Goal: Communication & Community: Answer question/provide support

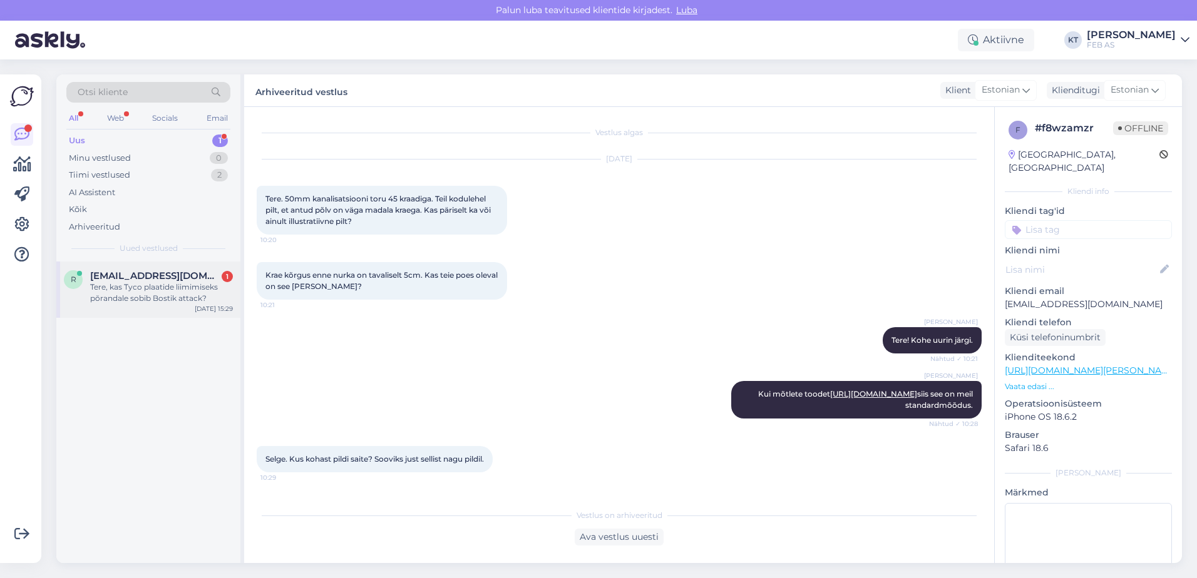
scroll to position [294, 0]
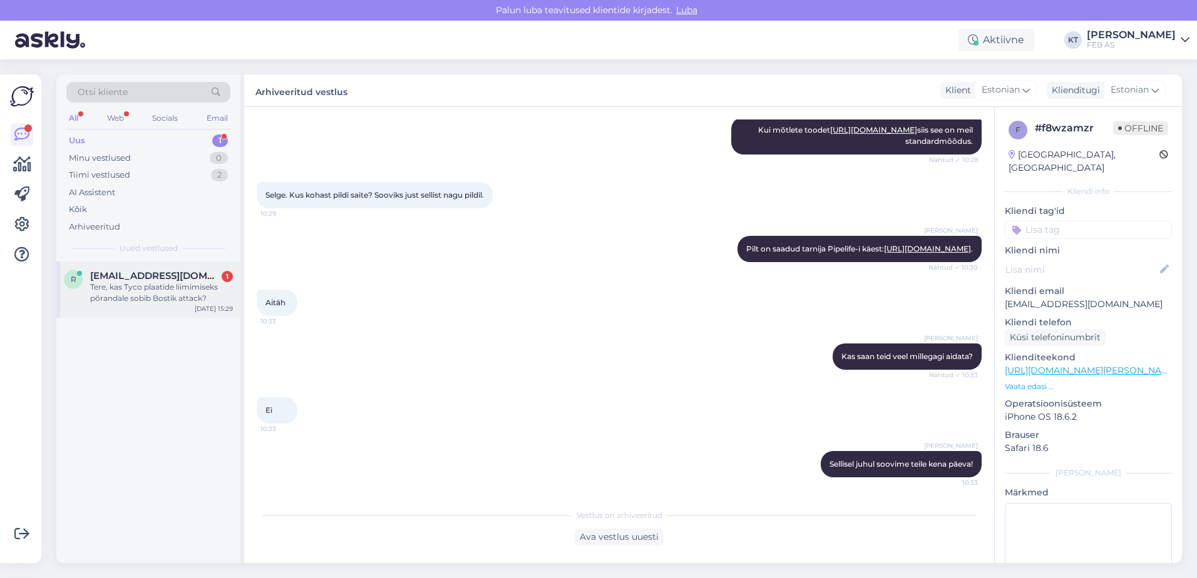
click at [142, 275] on span "[EMAIL_ADDRESS][DOMAIN_NAME]" at bounding box center [155, 275] width 130 height 11
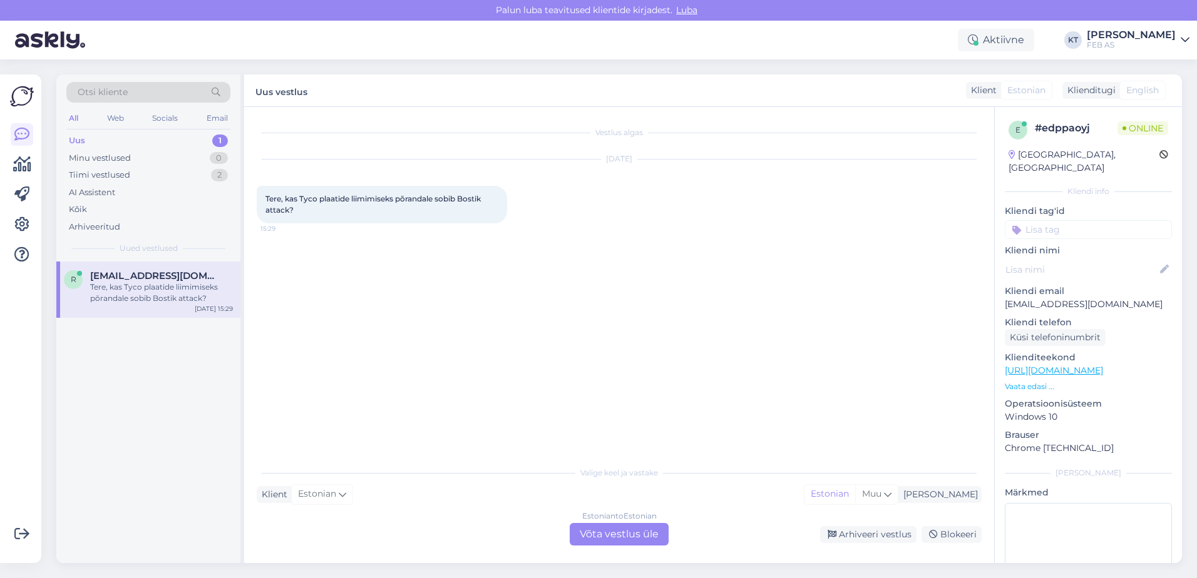
scroll to position [0, 0]
click at [608, 539] on div "Estonian to Estonian Võta vestlus üle" at bounding box center [618, 534] width 99 height 23
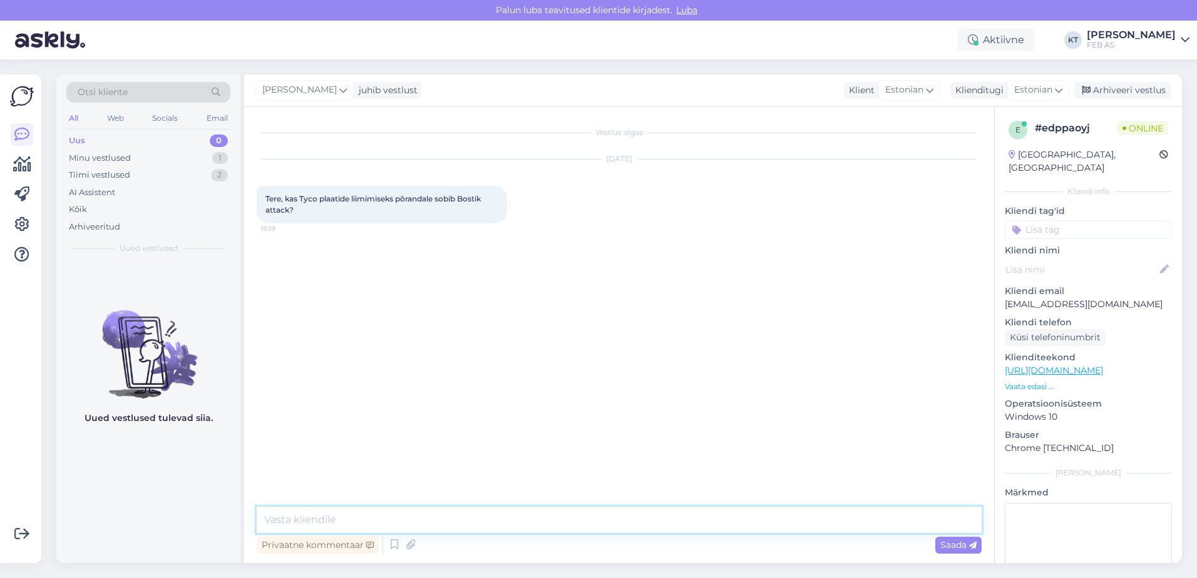
click at [484, 521] on textarea at bounding box center [619, 520] width 725 height 26
type textarea "Tere! Kohe uurin."
click at [462, 198] on span "Tere, kas Tyco plaatide liimimiseks põrandale sobib Bostik attack?" at bounding box center [373, 204] width 217 height 21
click at [1014, 381] on p "Vaata edasi ..." at bounding box center [1087, 386] width 167 height 11
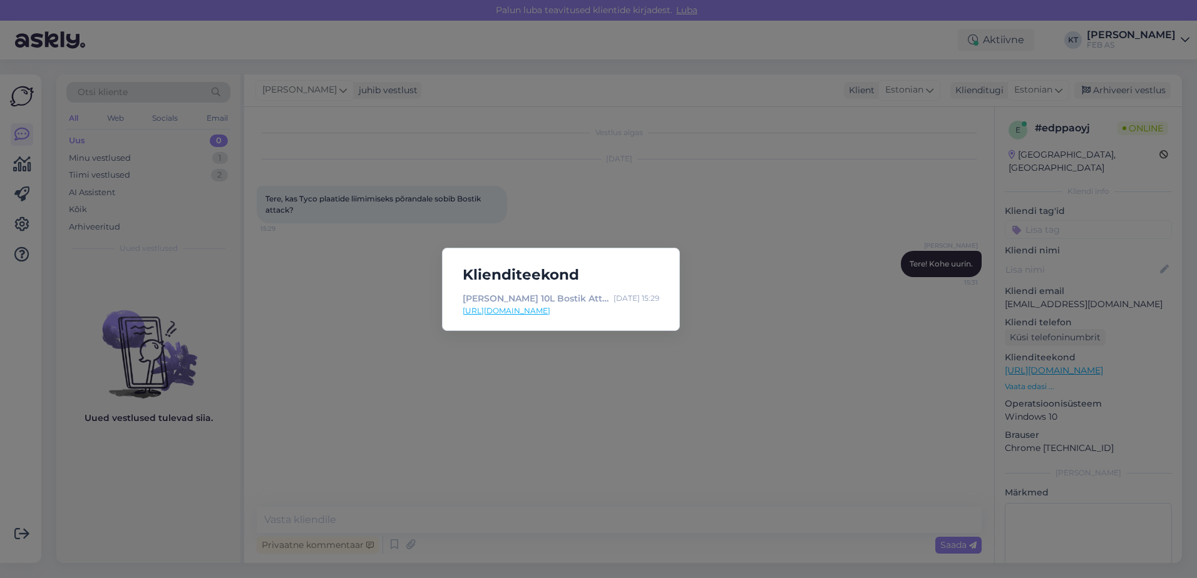
click at [598, 312] on link "[URL][DOMAIN_NAME]" at bounding box center [560, 310] width 197 height 11
click at [309, 332] on div "Klienditeekond Liim soojusplaadile 10L Bostik Attack [DATE] 15:29 [URL][DOMAIN_…" at bounding box center [598, 289] width 1197 height 578
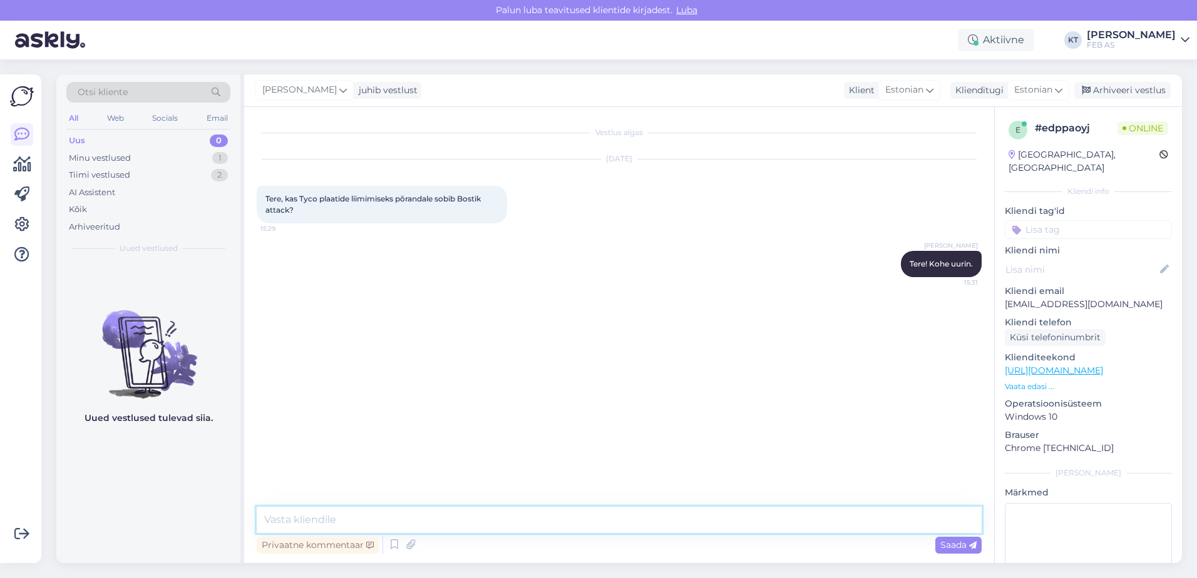
click at [440, 525] on textarea at bounding box center [619, 520] width 725 height 26
type textarea "Jah sobib."
click at [370, 513] on textarea at bounding box center [619, 520] width 725 height 26
type textarea "K"
click at [387, 547] on icon at bounding box center [394, 545] width 15 height 19
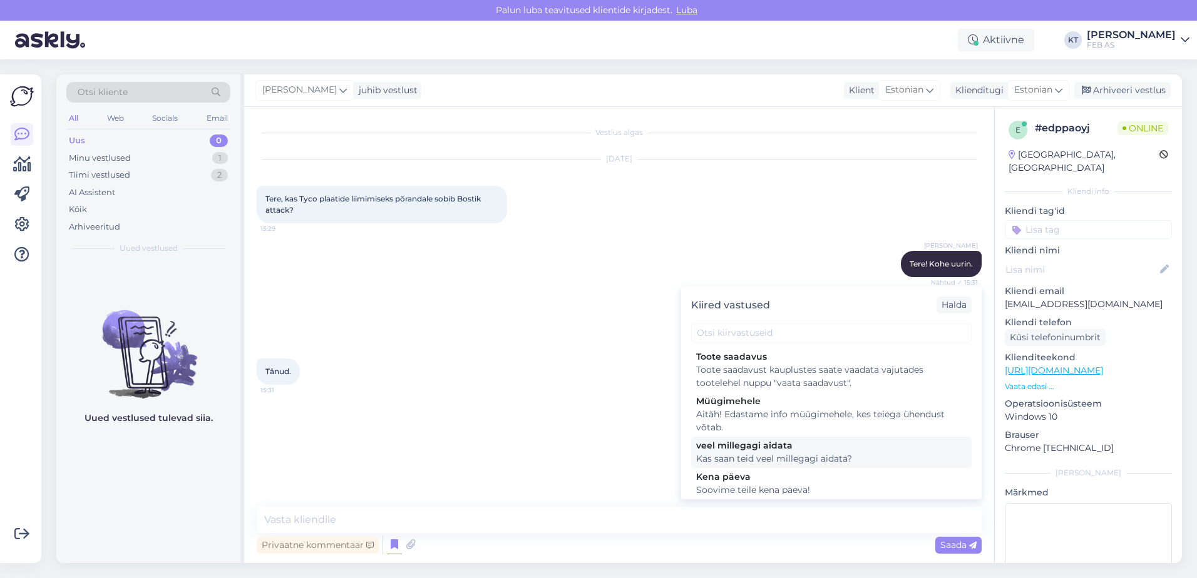
click at [709, 456] on div "Kas saan teid veel millegagi aidata?" at bounding box center [831, 458] width 270 height 13
type textarea "Kas saan teid veel millegagi aidata?"
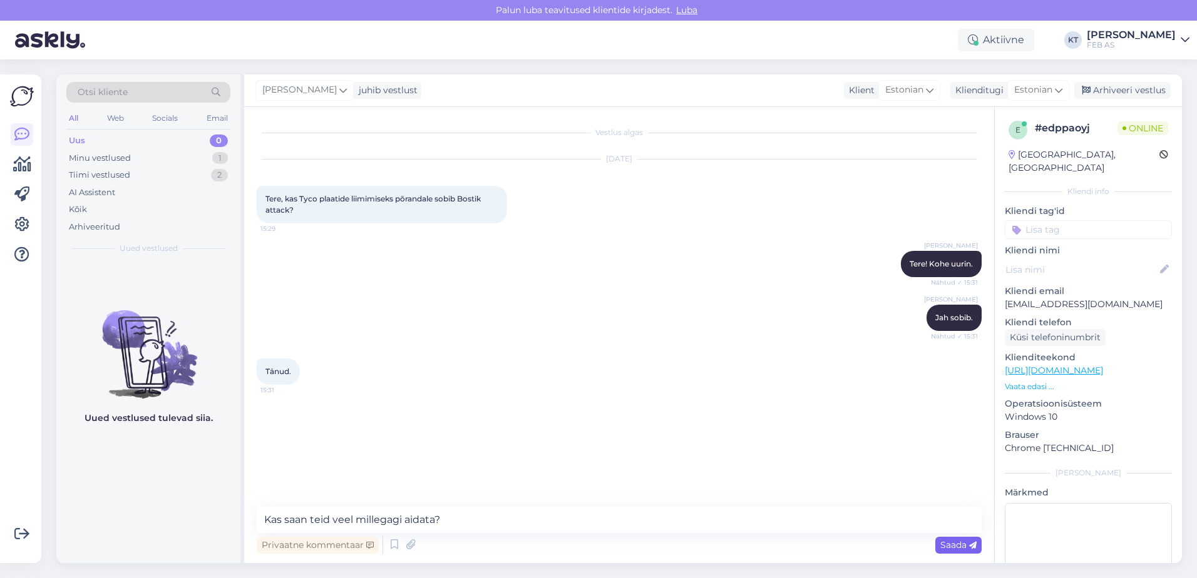
click at [948, 546] on span "Saada" at bounding box center [958, 544] width 36 height 11
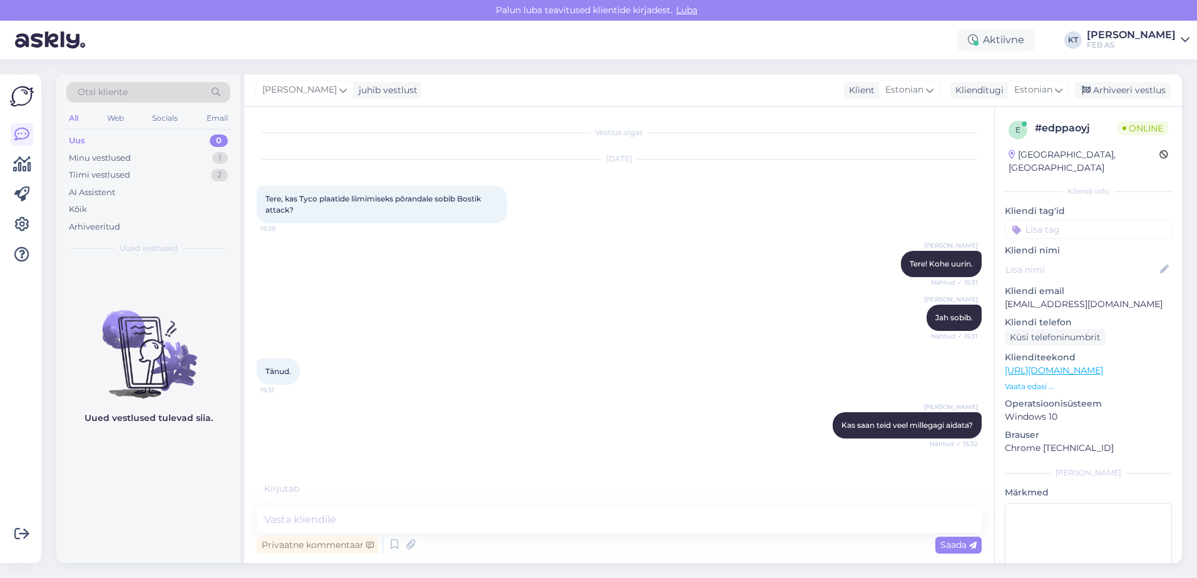
click at [342, 355] on div "Tänud. 15:31" at bounding box center [619, 372] width 725 height 54
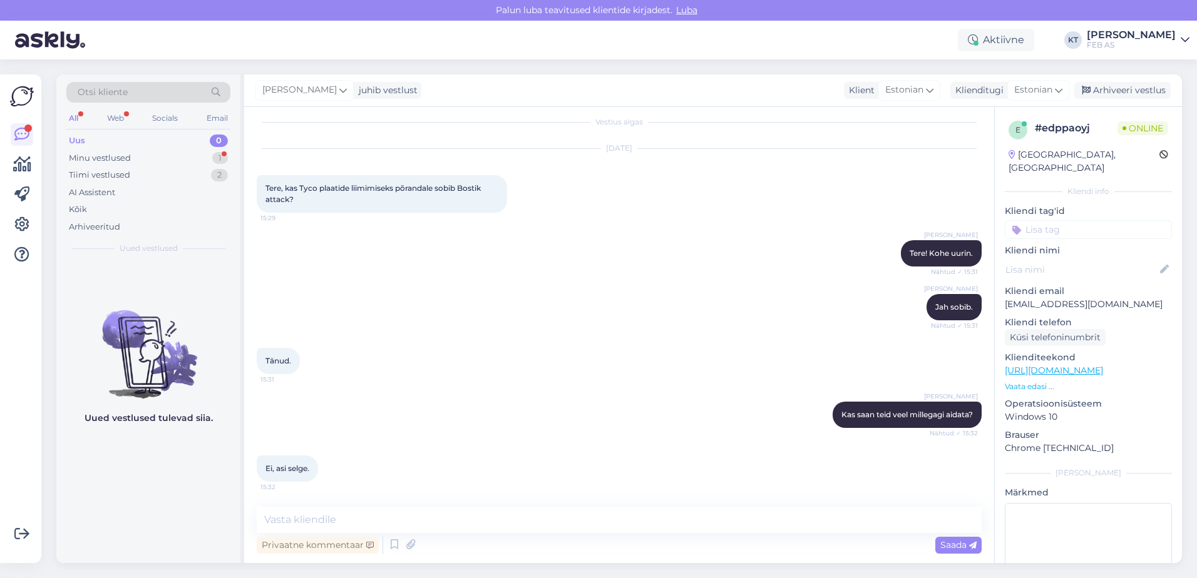
click at [342, 355] on div "Tänud. 15:31" at bounding box center [619, 361] width 725 height 54
click at [343, 517] on textarea at bounding box center [619, 520] width 725 height 26
click at [387, 544] on icon at bounding box center [394, 545] width 15 height 19
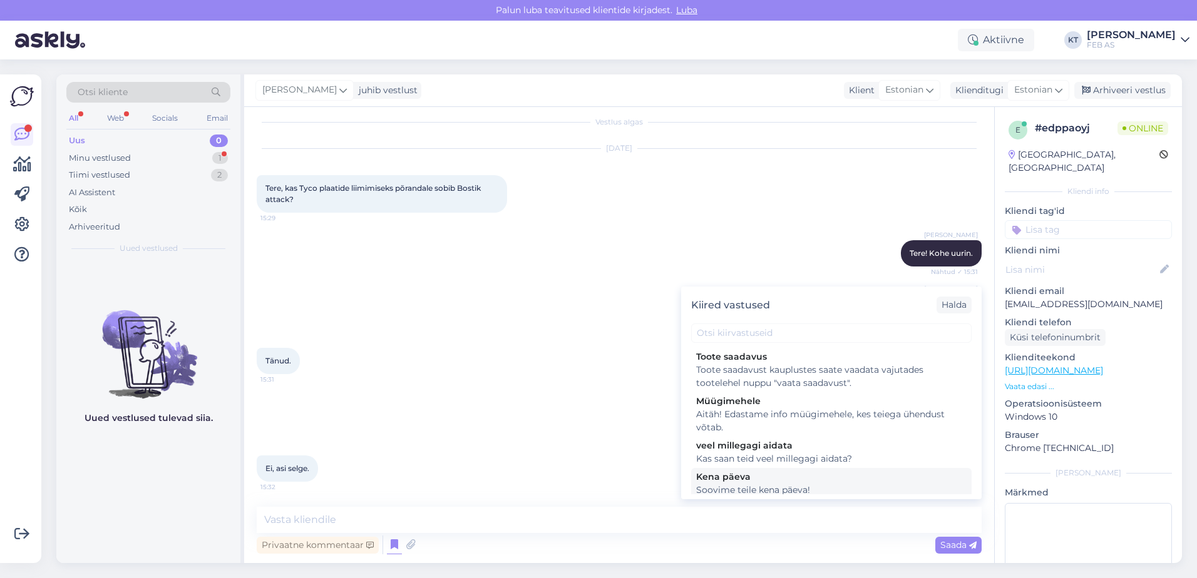
click at [708, 479] on div "Kena päeva" at bounding box center [831, 477] width 270 height 13
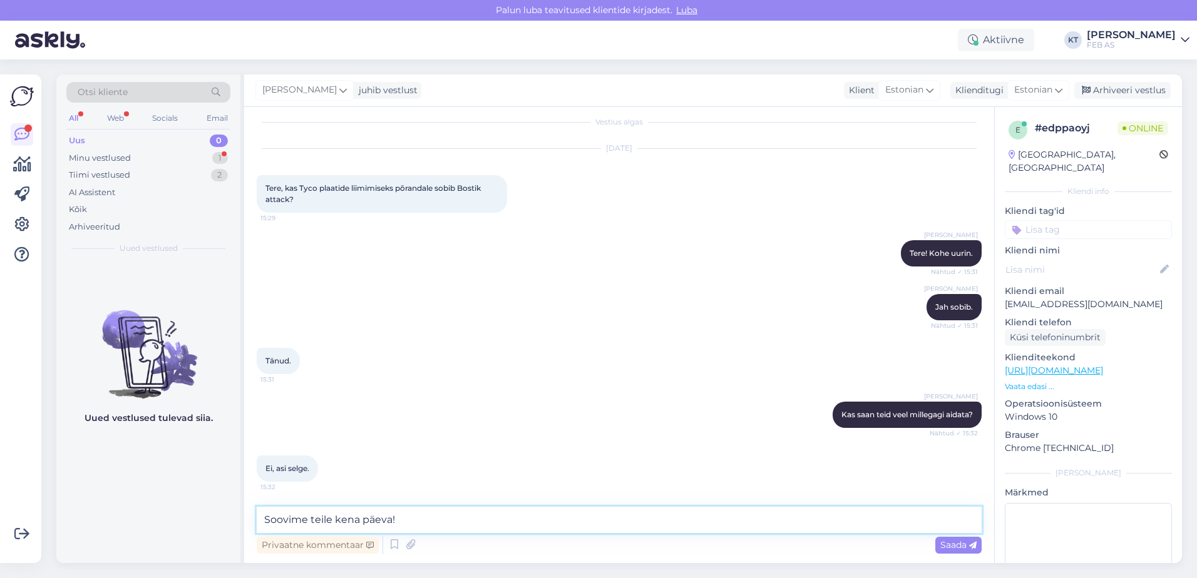
drag, startPoint x: 270, startPoint y: 514, endPoint x: 282, endPoint y: 524, distance: 16.0
click at [270, 516] on textarea "Soovime teile kena päeva!" at bounding box center [619, 520] width 725 height 26
type textarea "Selisel juhul soovime teile kena päeva!"
click at [965, 547] on span "Saada" at bounding box center [958, 544] width 36 height 11
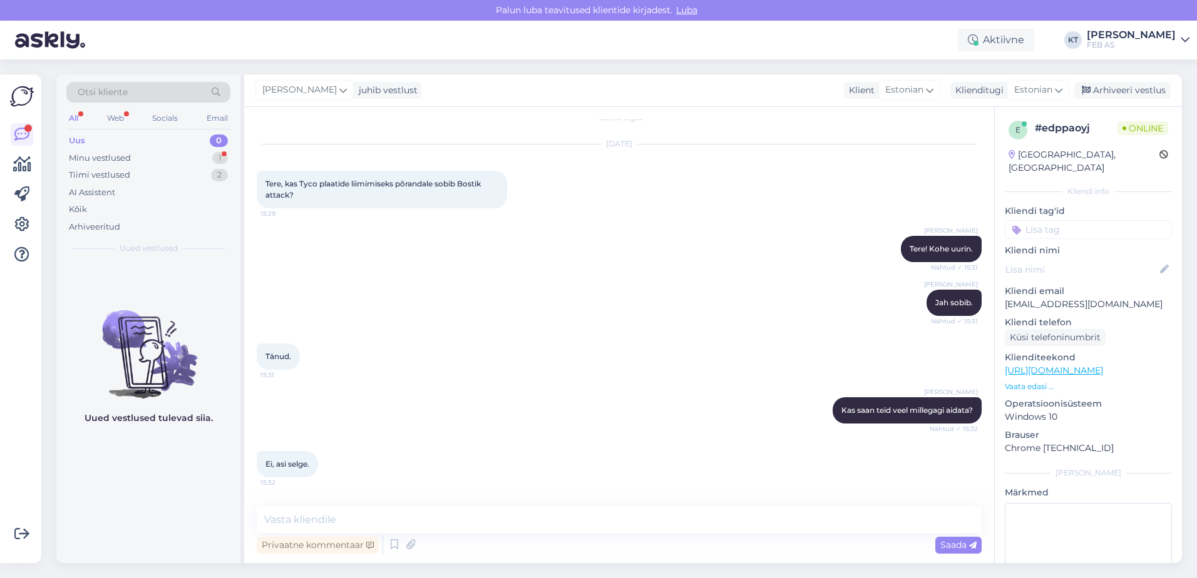
scroll to position [118, 0]
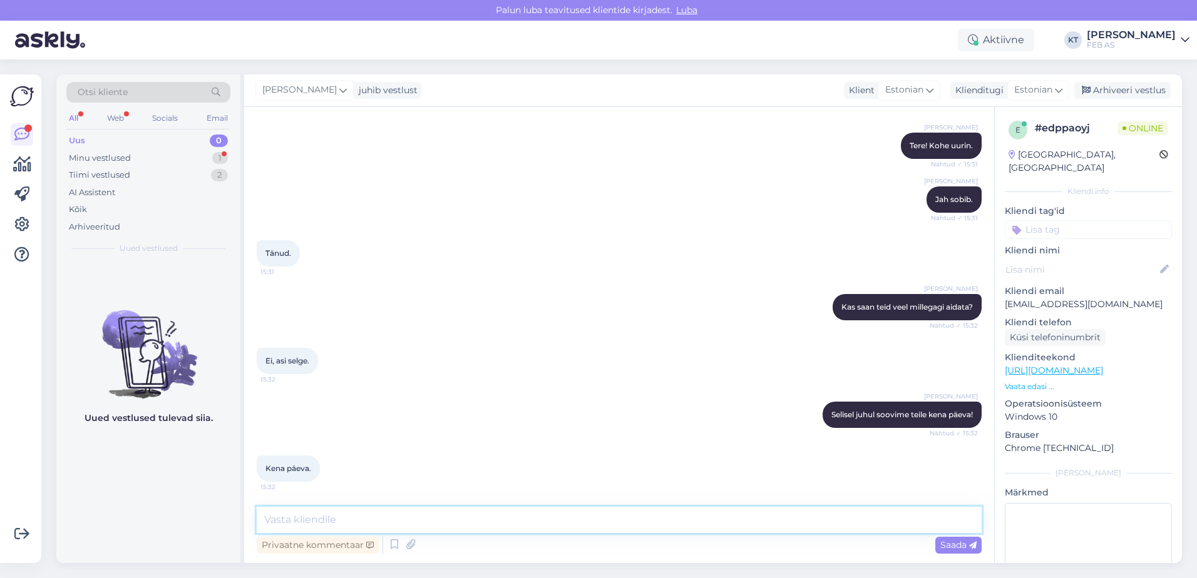
click at [368, 519] on textarea at bounding box center [619, 520] width 725 height 26
click at [154, 454] on div "Uued vestlused tulevad siia." at bounding box center [148, 413] width 184 height 302
click at [128, 159] on div "Minu vestlused" at bounding box center [100, 158] width 62 height 13
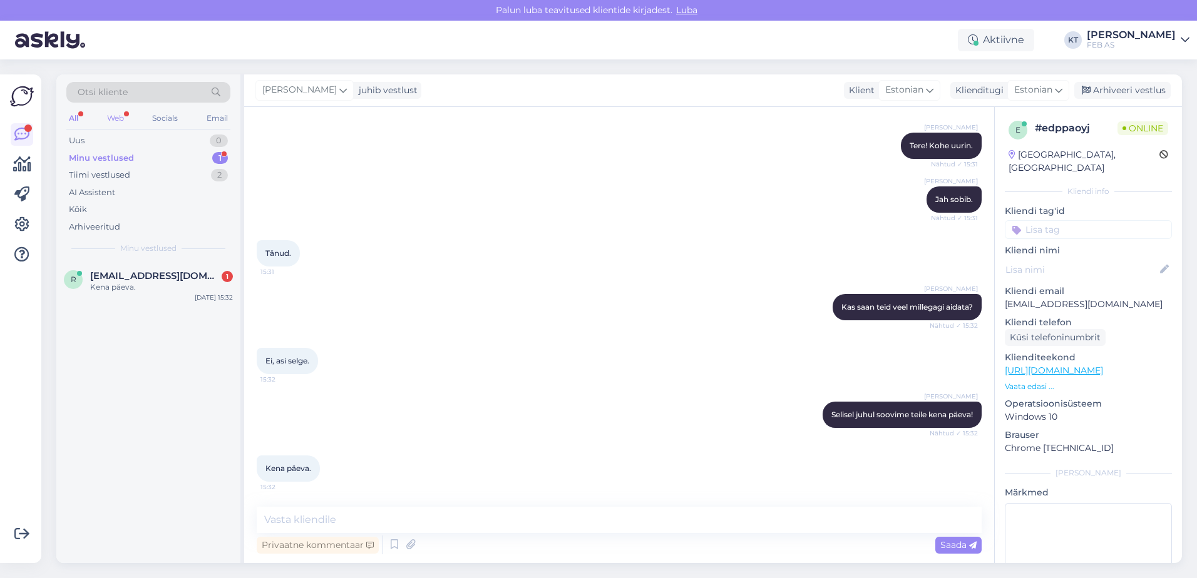
click at [111, 116] on div "Web" at bounding box center [116, 118] width 22 height 16
click at [120, 253] on span "Minu vestlused" at bounding box center [148, 248] width 56 height 11
click at [120, 267] on div "r [EMAIL_ADDRESS][DOMAIN_NAME] 1 Kena päeva. [DATE] 15:32" at bounding box center [148, 284] width 184 height 45
